Goal: Task Accomplishment & Management: Manage account settings

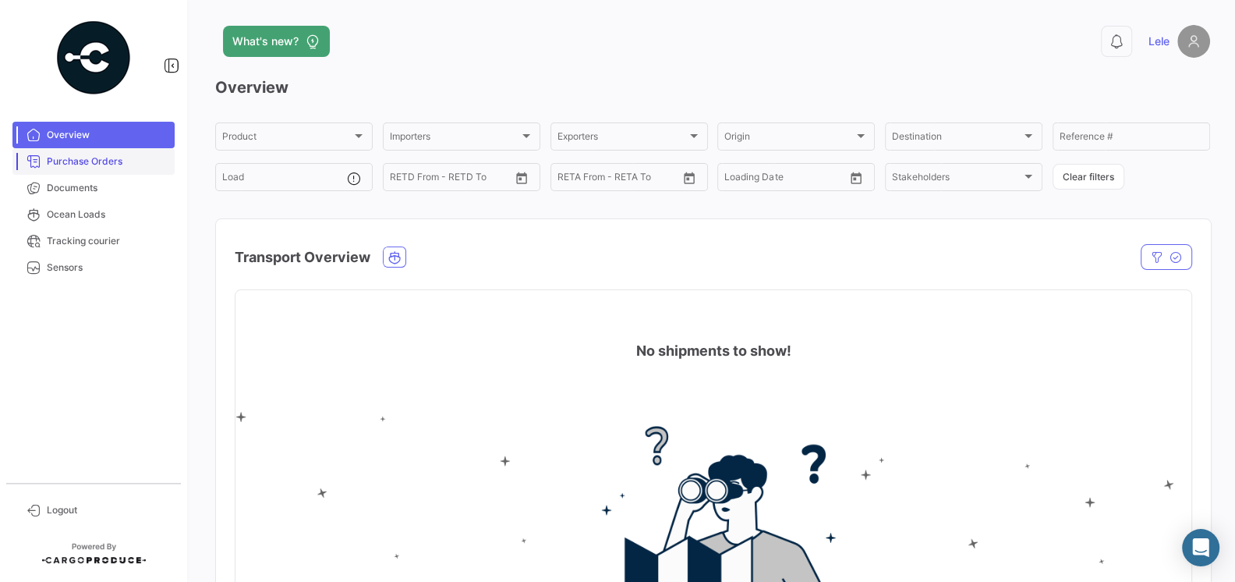
click at [90, 164] on span "Purchase Orders" at bounding box center [108, 161] width 122 height 14
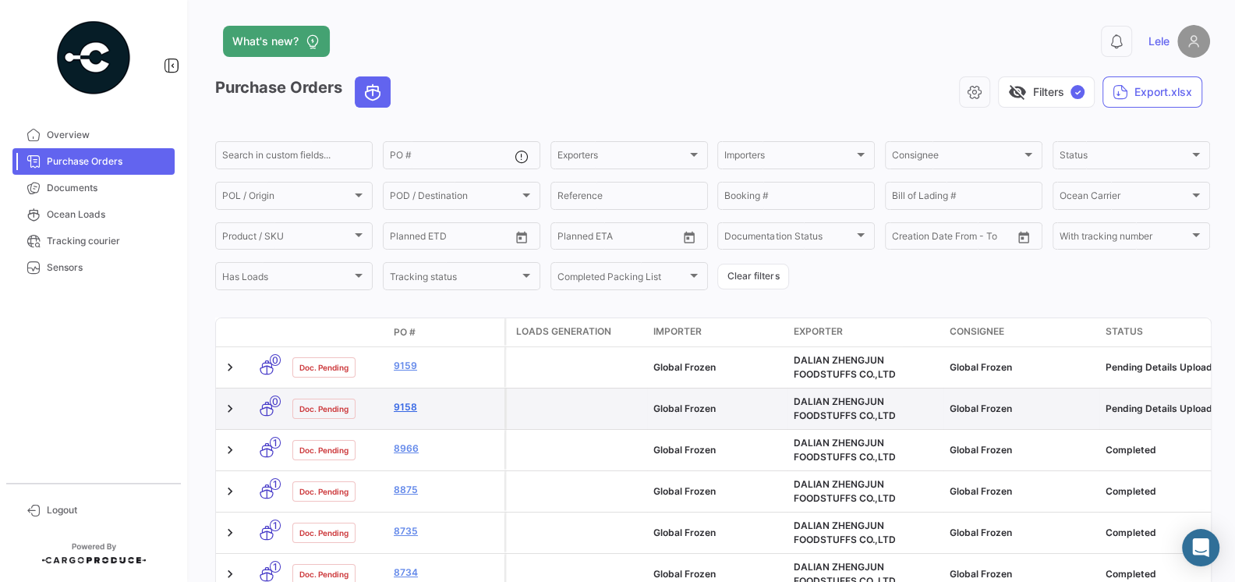
click at [409, 405] on link "9158" at bounding box center [446, 407] width 104 height 14
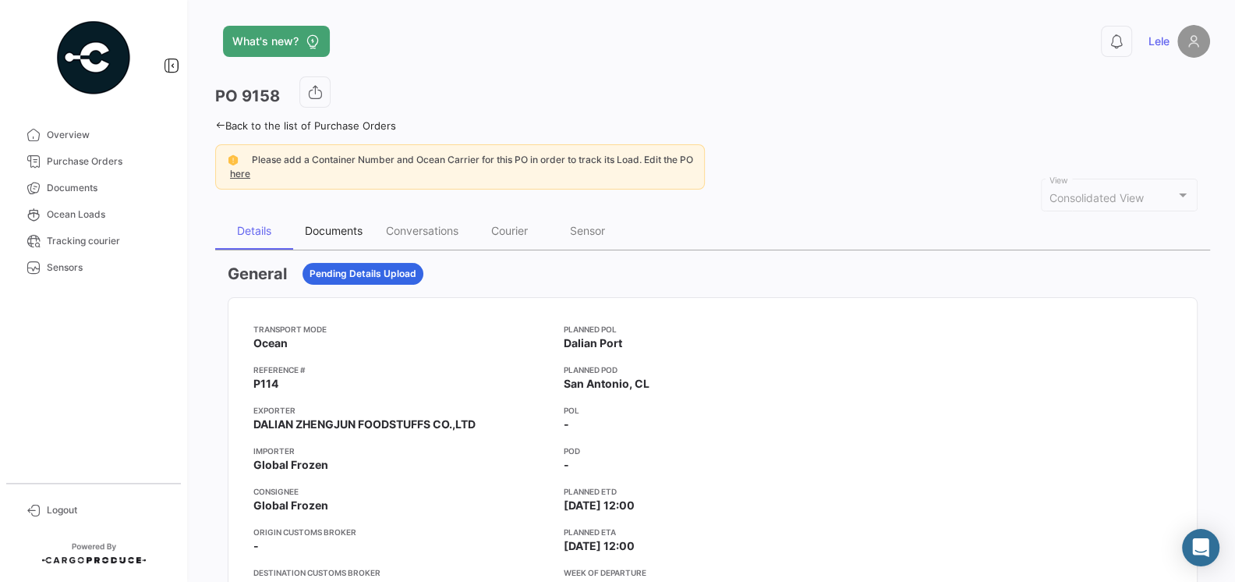
click at [317, 228] on div "Documents" at bounding box center [334, 230] width 58 height 13
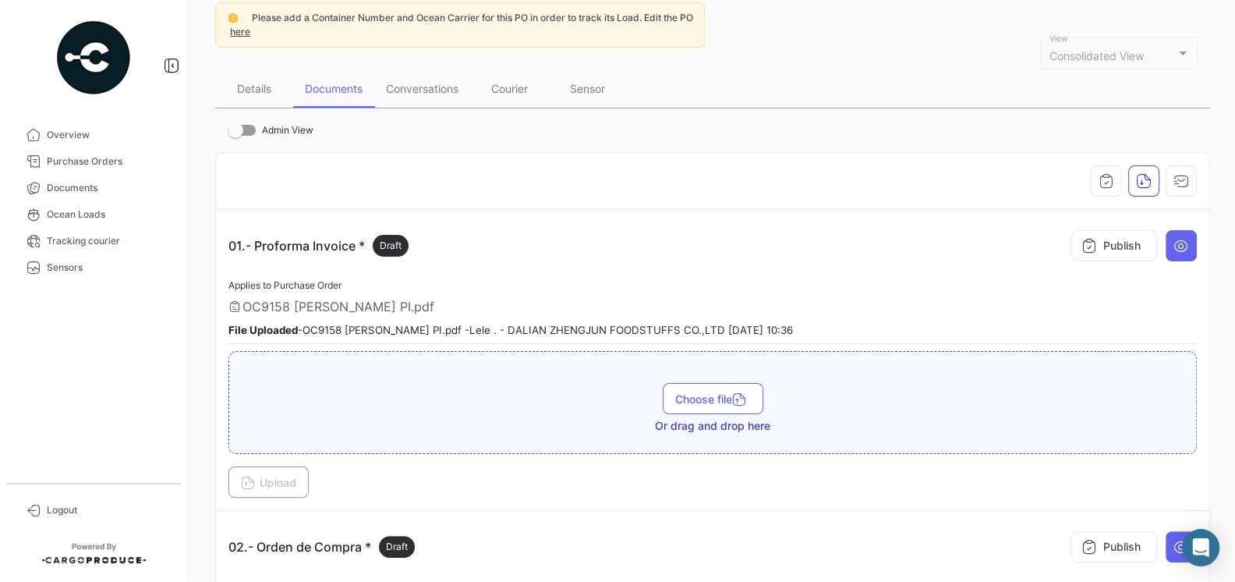
scroll to position [87, 0]
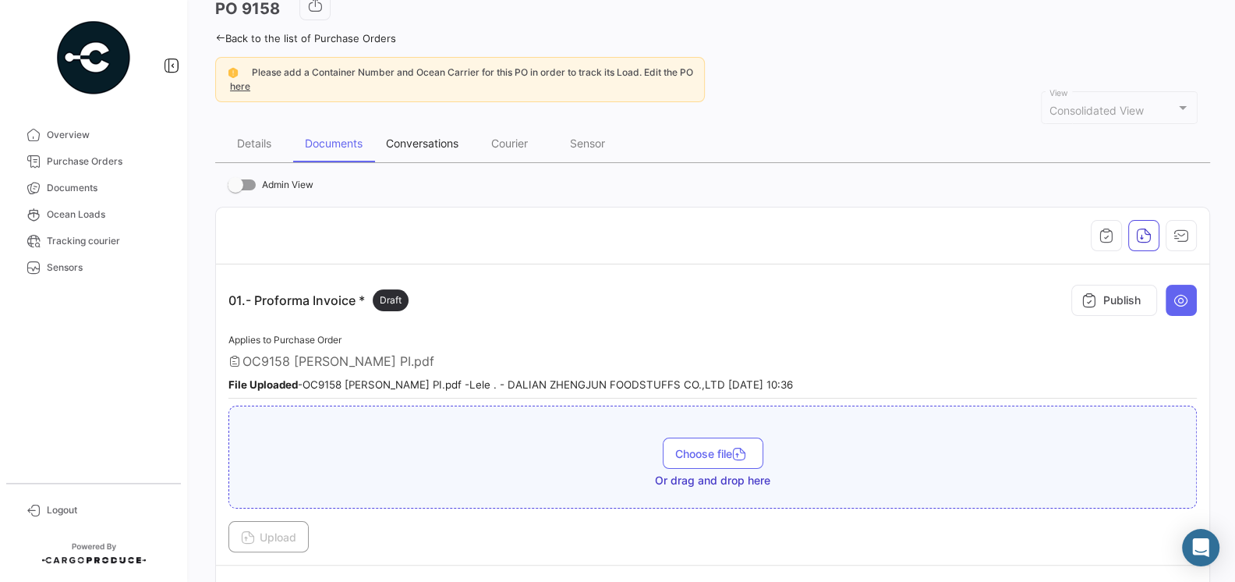
click at [442, 139] on div "Conversations" at bounding box center [422, 142] width 73 height 13
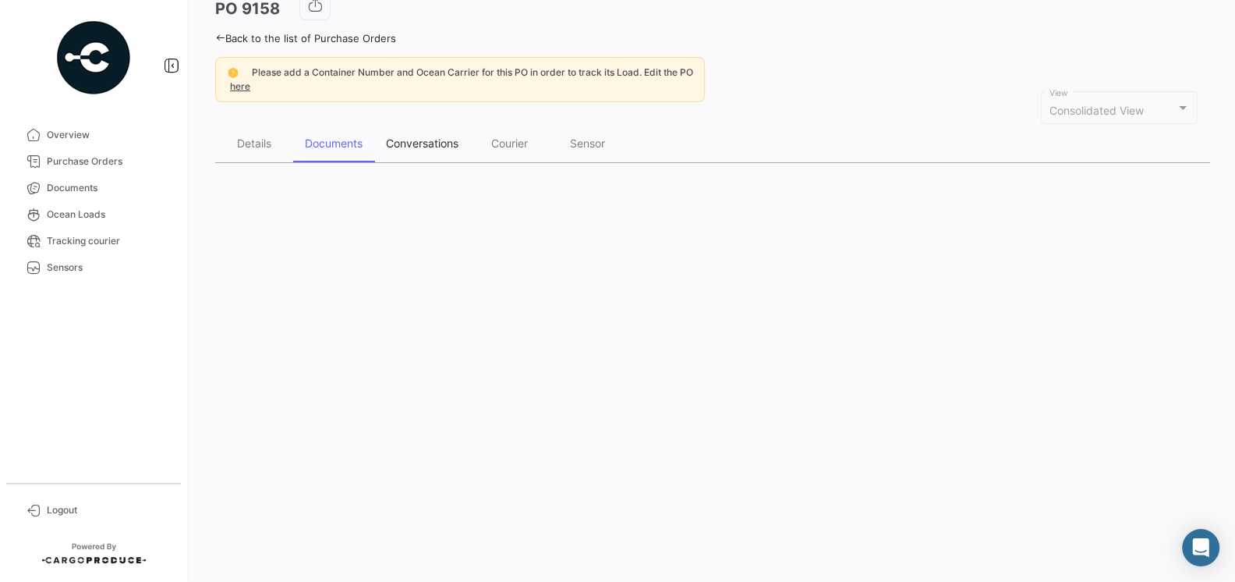
scroll to position [0, 0]
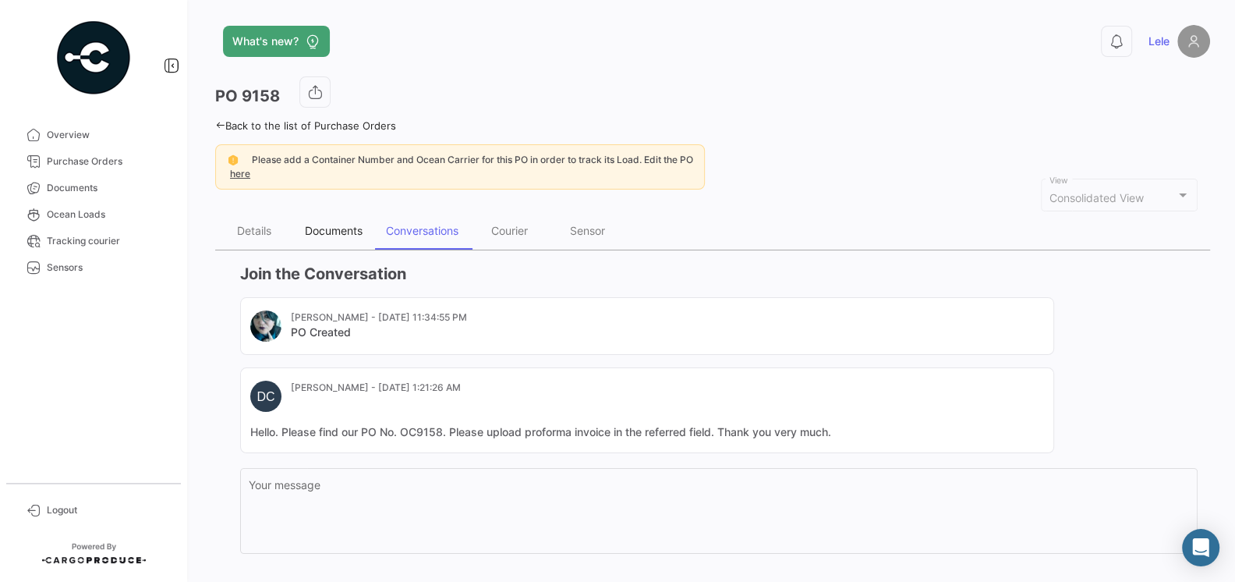
click at [344, 237] on div "Documents" at bounding box center [333, 230] width 81 height 37
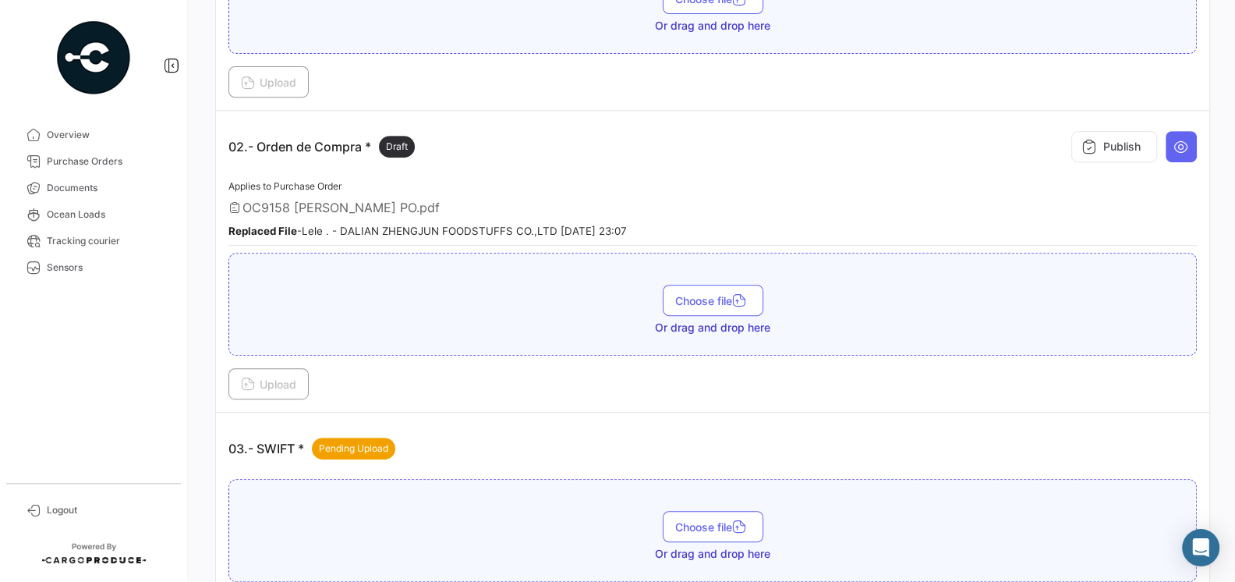
scroll to position [547, 0]
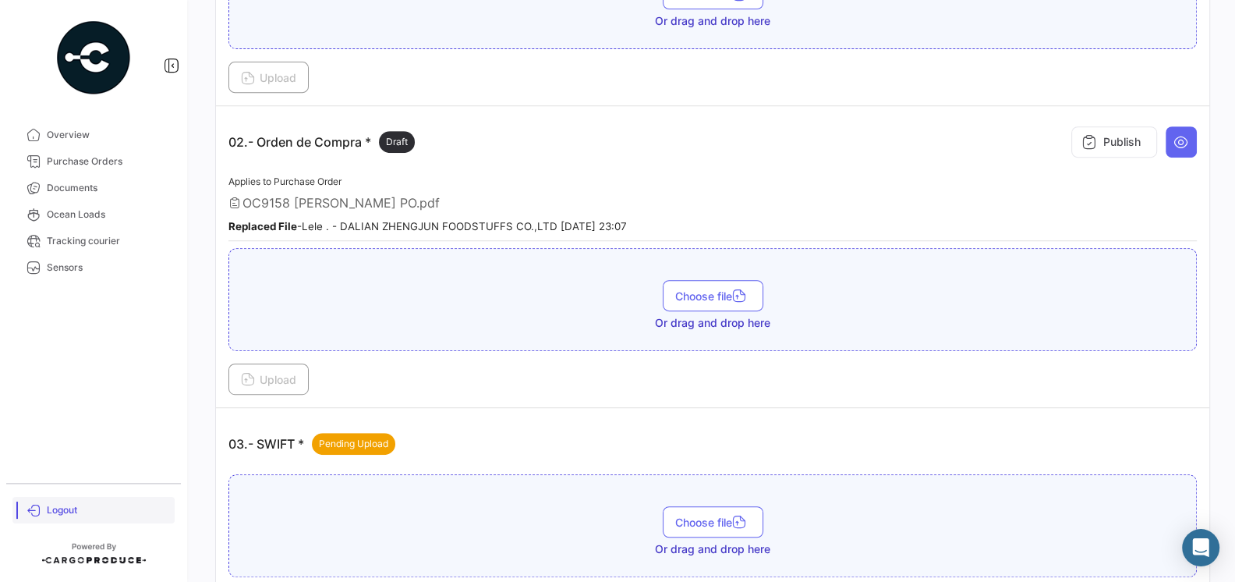
click at [61, 508] on span "Logout" at bounding box center [108, 510] width 122 height 14
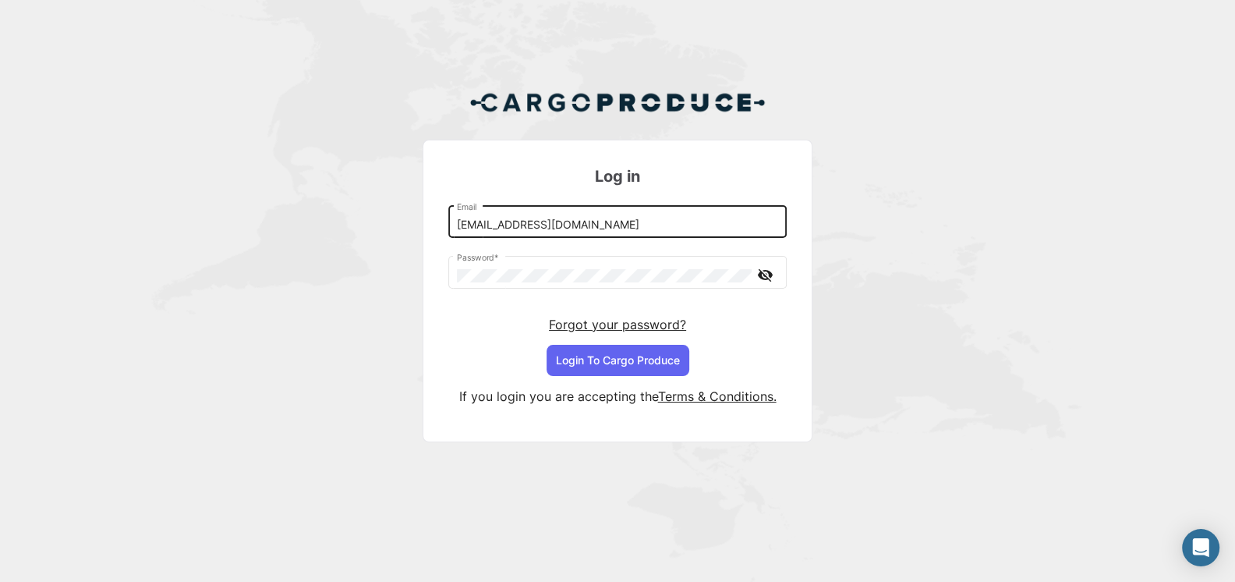
click at [548, 221] on input "[EMAIL_ADDRESS][DOMAIN_NAME]" at bounding box center [618, 224] width 322 height 13
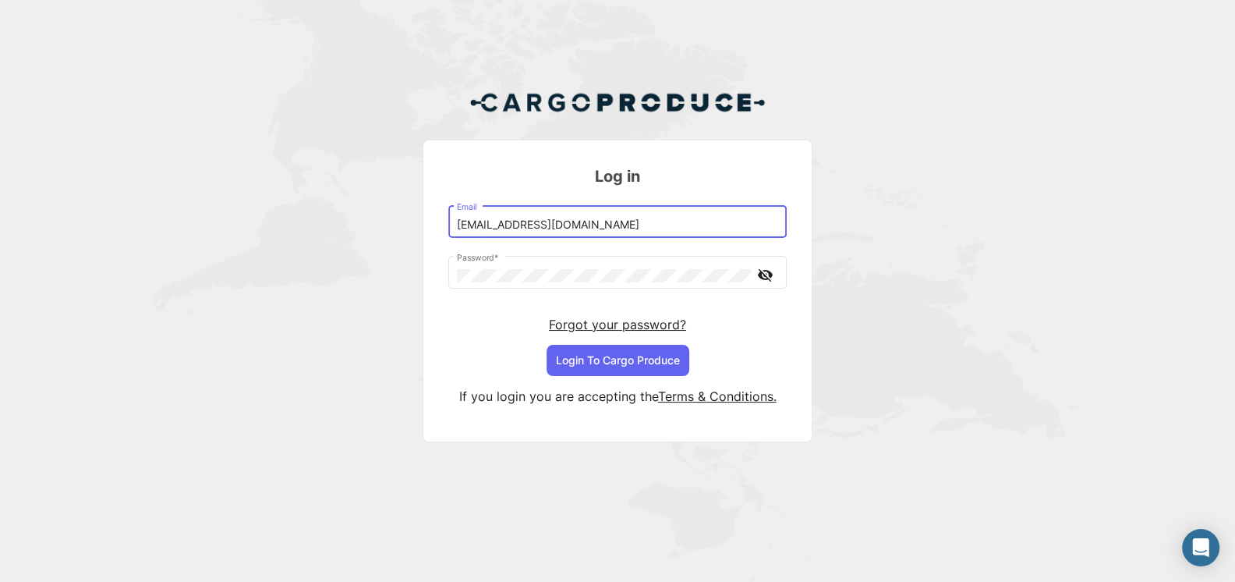
type input "[EMAIL_ADDRESS][DOMAIN_NAME]"
click at [617, 359] on button "Login To Cargo Produce" at bounding box center [618, 360] width 143 height 31
